Goal: Transaction & Acquisition: Purchase product/service

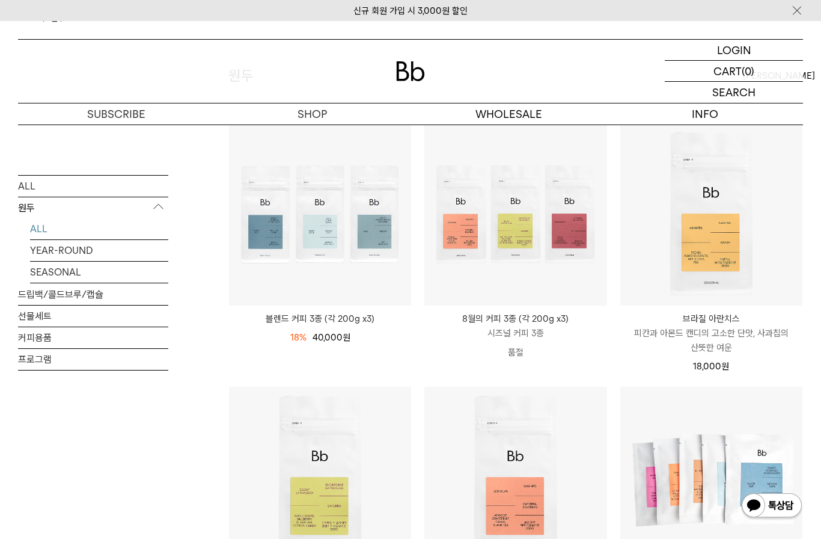
scroll to position [117, 0]
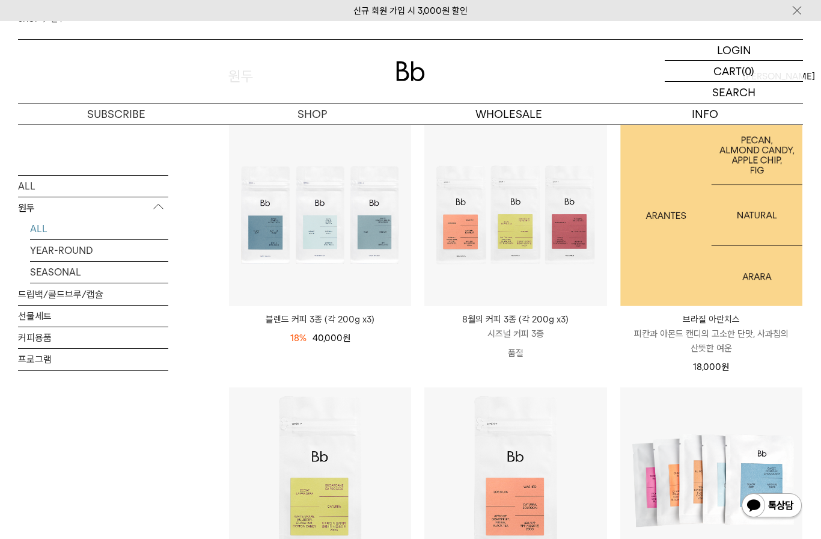
click at [735, 267] on img at bounding box center [711, 215] width 182 height 182
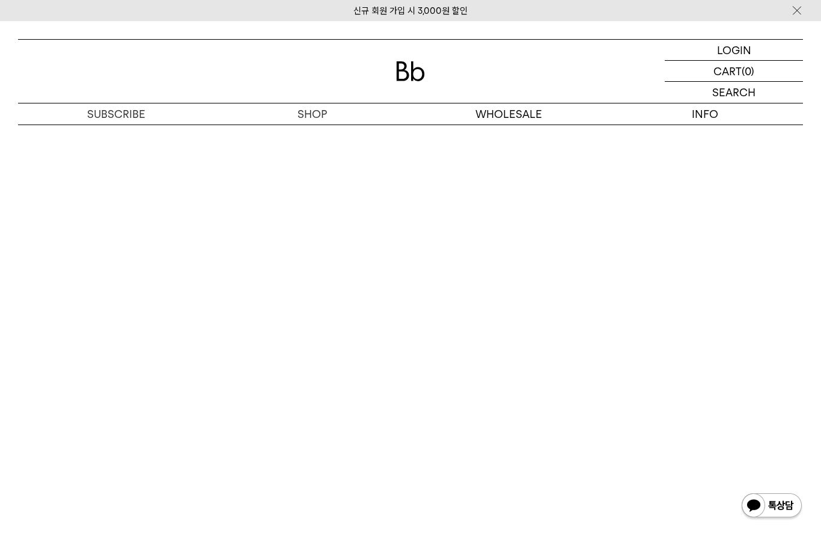
scroll to position [2636, 0]
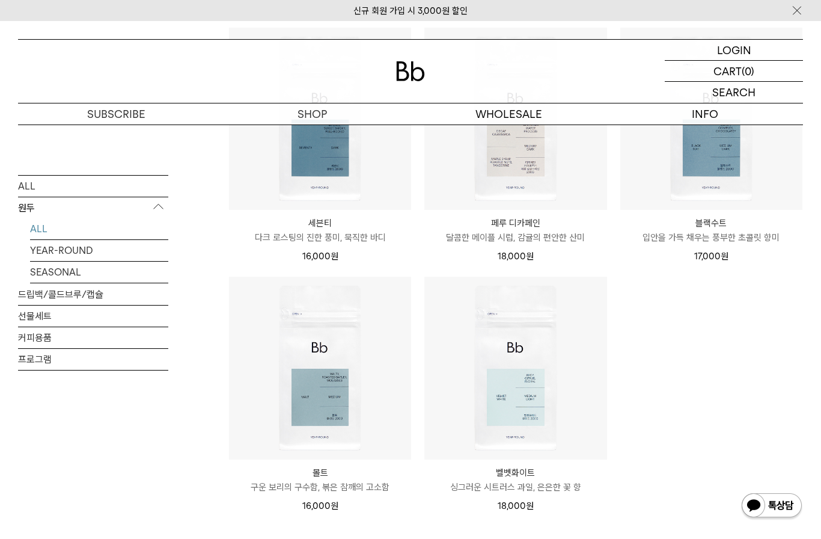
scroll to position [741, 0]
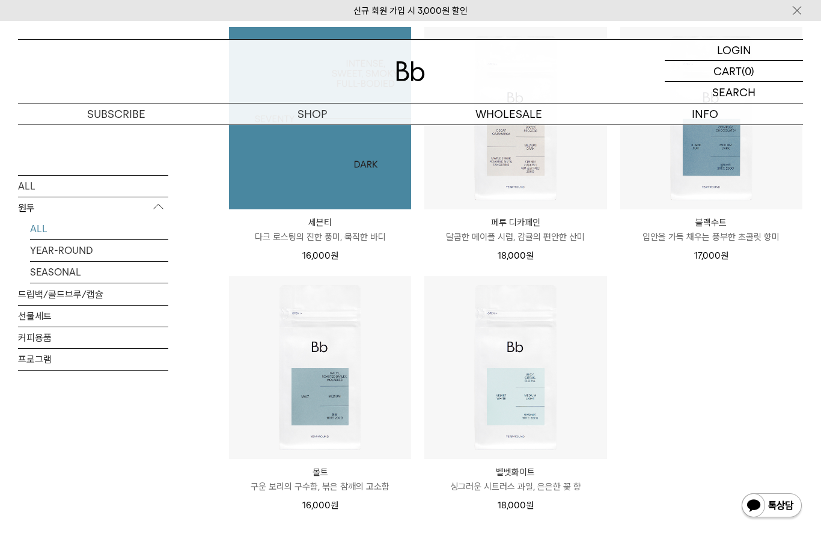
click at [294, 165] on img at bounding box center [320, 118] width 182 height 182
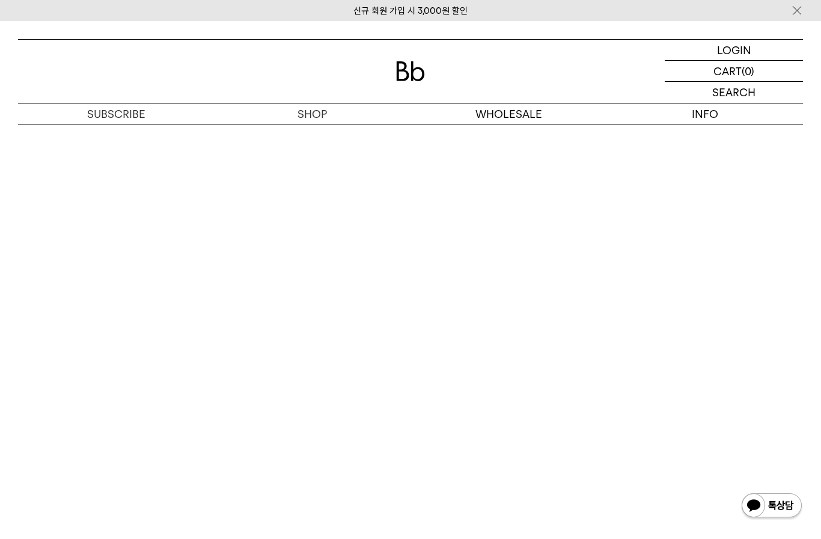
scroll to position [2002, 0]
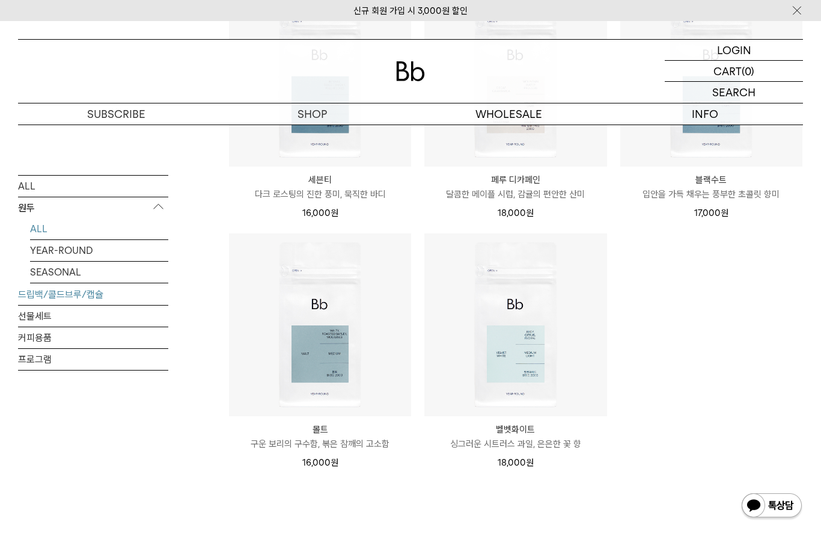
click at [41, 300] on link "드립백/콜드브루/캡슐" at bounding box center [93, 293] width 150 height 21
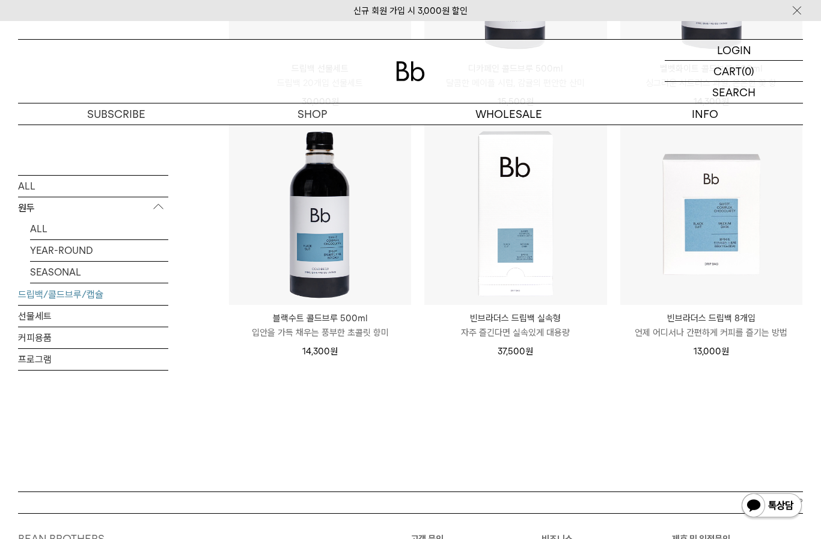
scroll to position [884, 0]
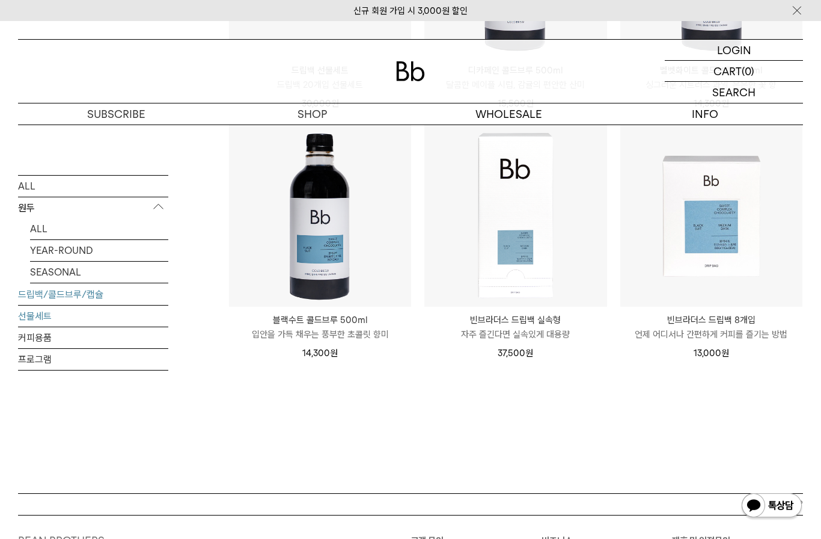
click at [26, 314] on link "선물세트" at bounding box center [93, 315] width 150 height 21
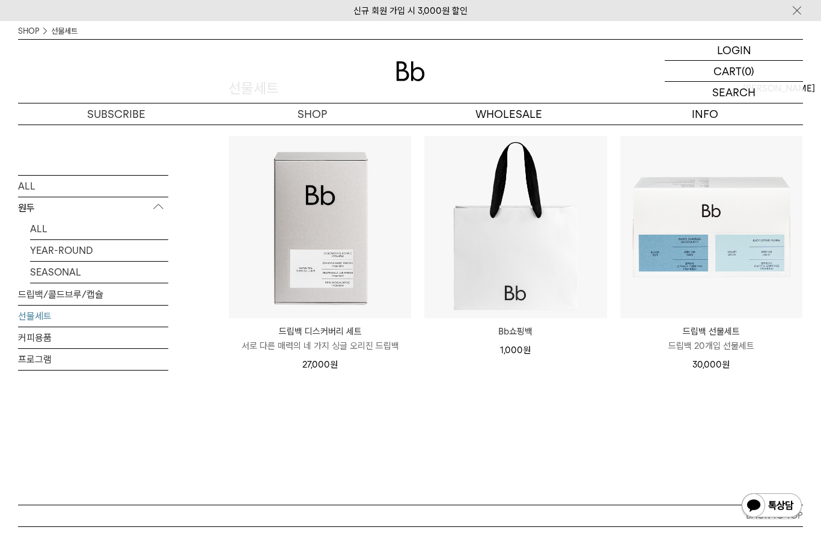
scroll to position [91, 0]
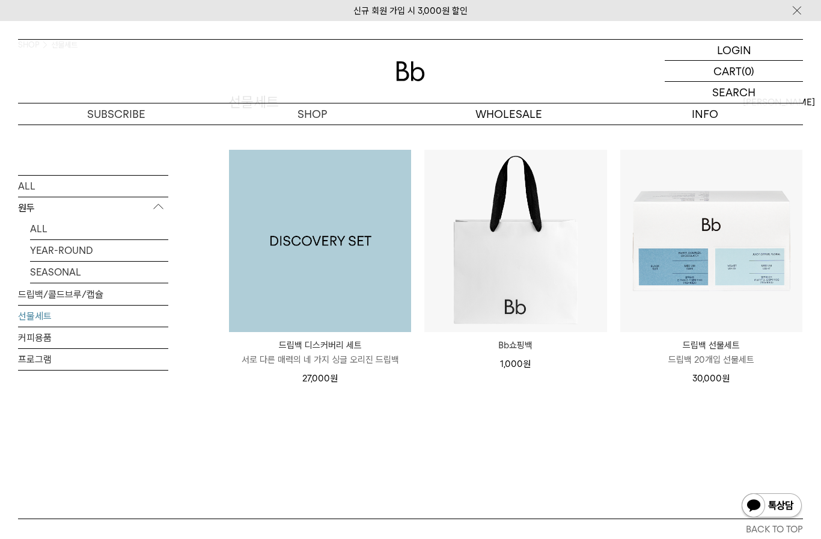
click at [297, 243] on img at bounding box center [320, 241] width 182 height 182
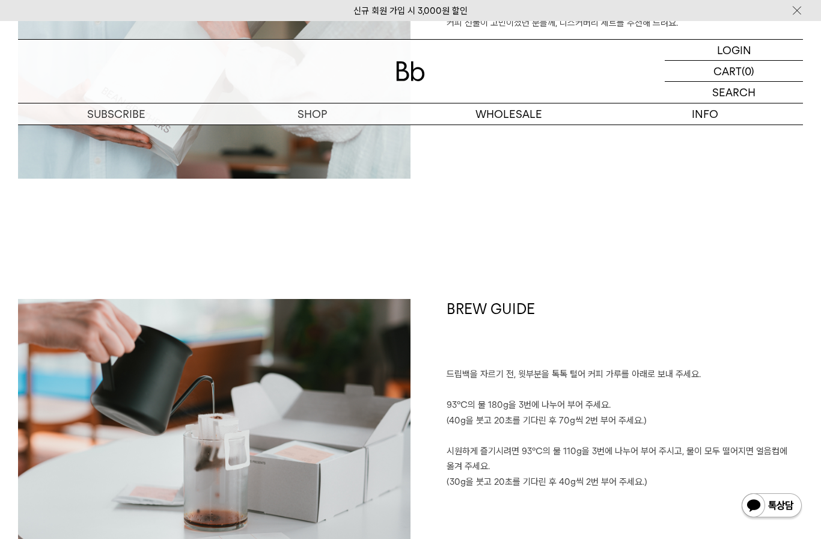
scroll to position [1998, 0]
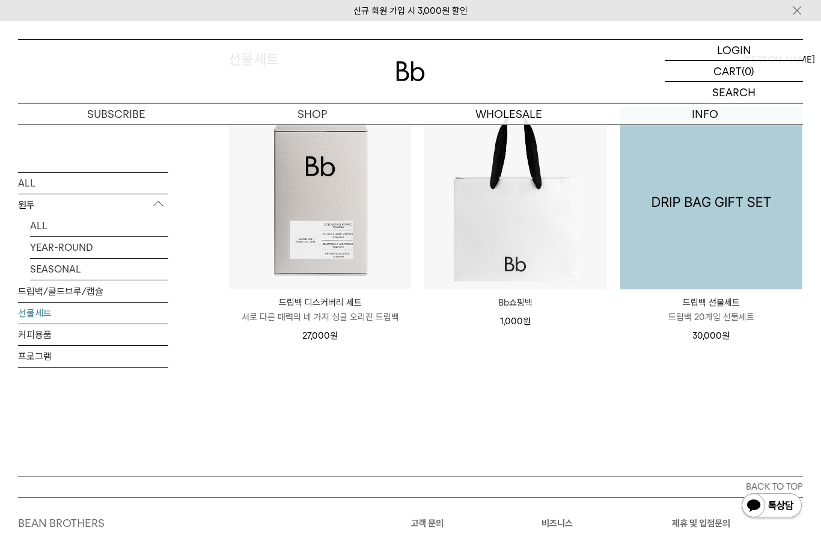
click at [743, 198] on img at bounding box center [711, 198] width 182 height 182
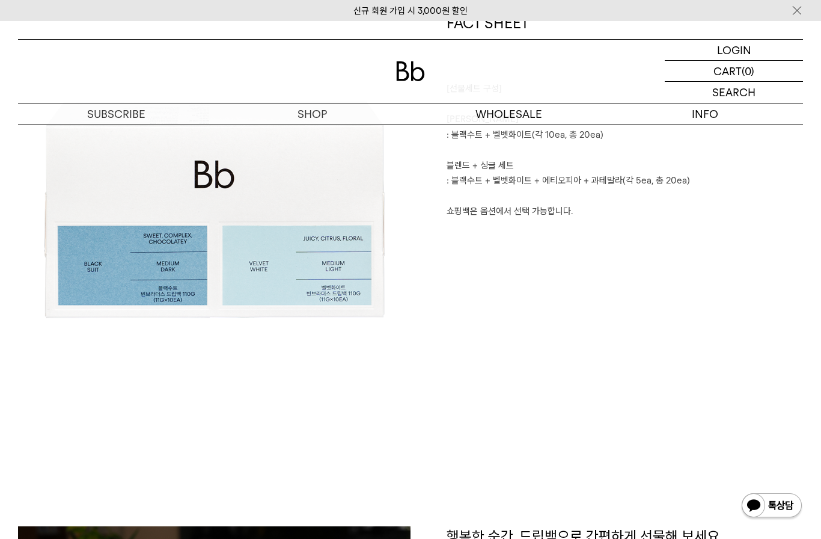
scroll to position [647, 0]
